Goal: Check status: Check status

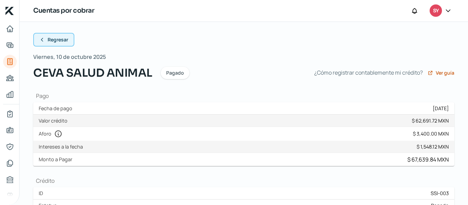
click at [49, 40] on span "Regresar" at bounding box center [58, 39] width 21 height 5
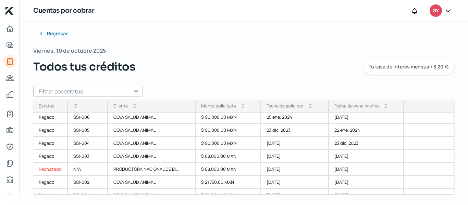
scroll to position [153, 0]
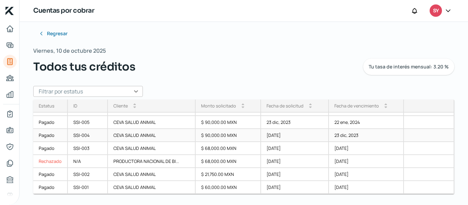
click at [284, 130] on div "[DATE]" at bounding box center [294, 135] width 67 height 13
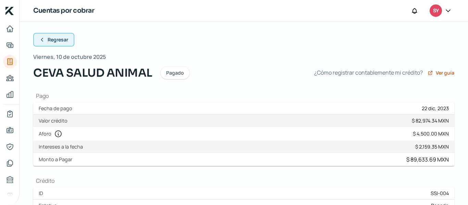
click at [58, 42] on span "Regresar" at bounding box center [58, 39] width 21 height 5
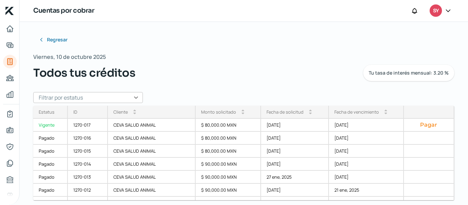
drag, startPoint x: 464, startPoint y: 34, endPoint x: 468, endPoint y: 65, distance: 31.1
click at [468, 65] on div "Regresar Viernes, 10 de octubre 2025 Todos tus créditos Tu tasa de interés mens…" at bounding box center [244, 113] width 448 height 183
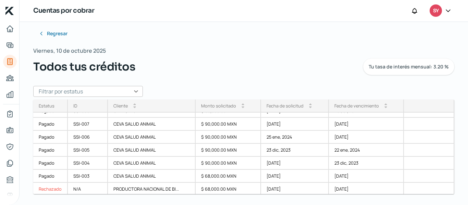
scroll to position [153, 0]
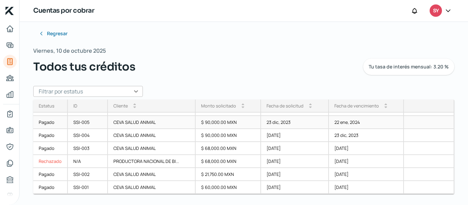
click at [149, 124] on div "CEVA SALUD ANIMAL" at bounding box center [152, 122] width 88 height 13
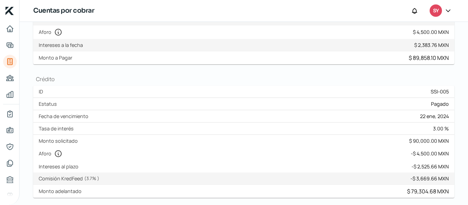
scroll to position [45, 0]
